Goal: Information Seeking & Learning: Compare options

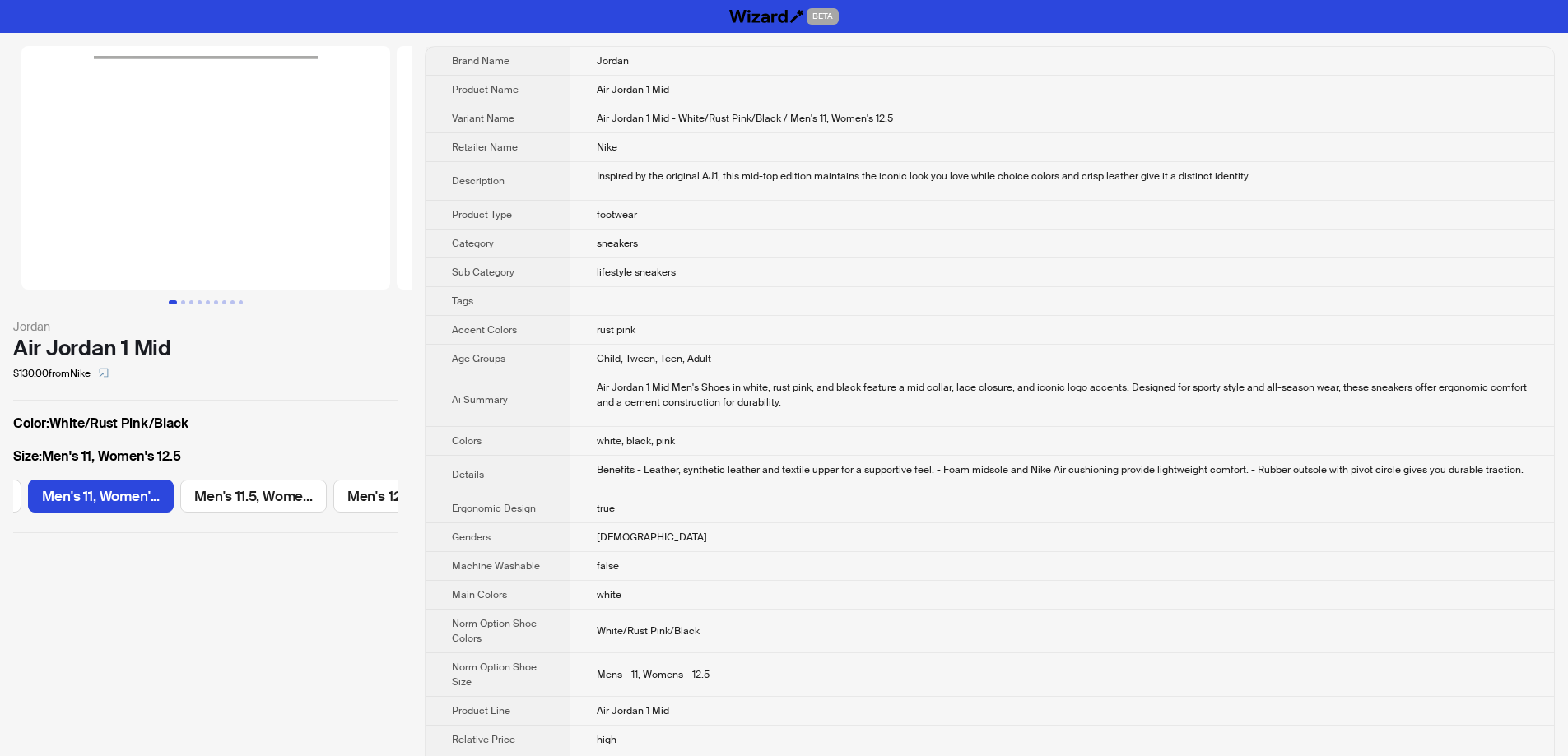
scroll to position [0, 1243]
